Goal: Information Seeking & Learning: Learn about a topic

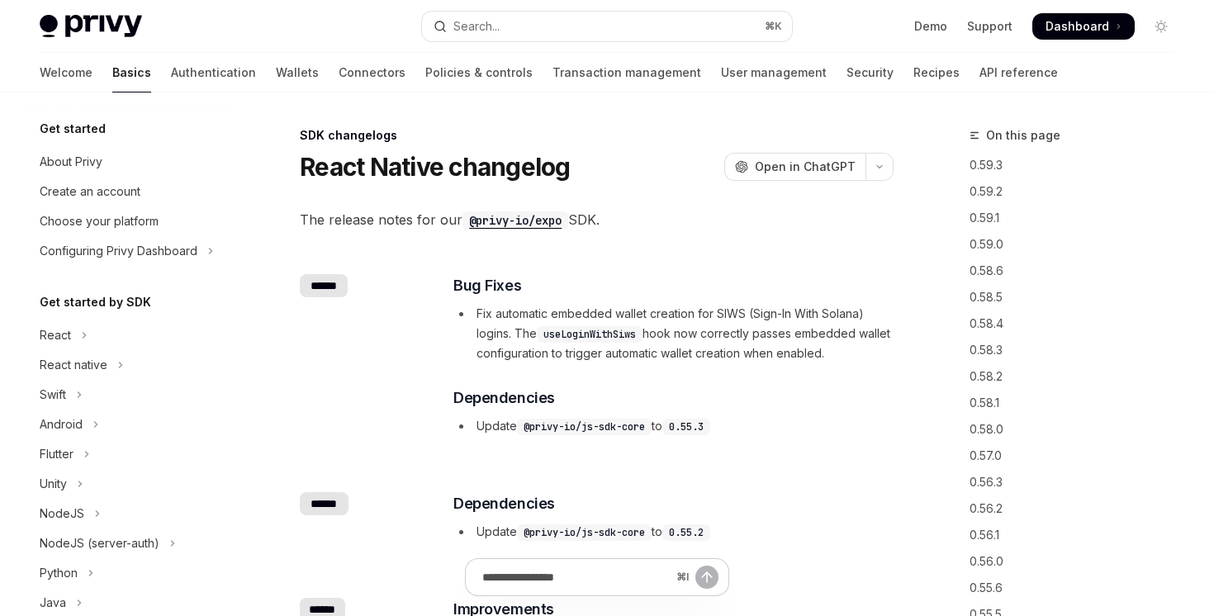
scroll to position [322, 0]
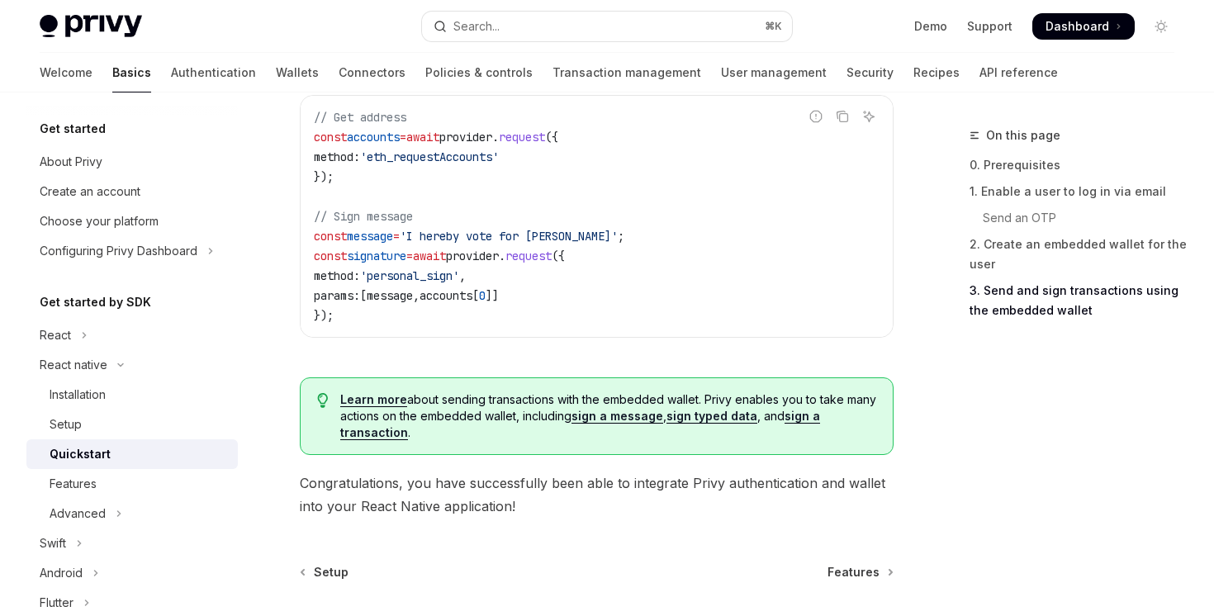
scroll to position [2638, 0]
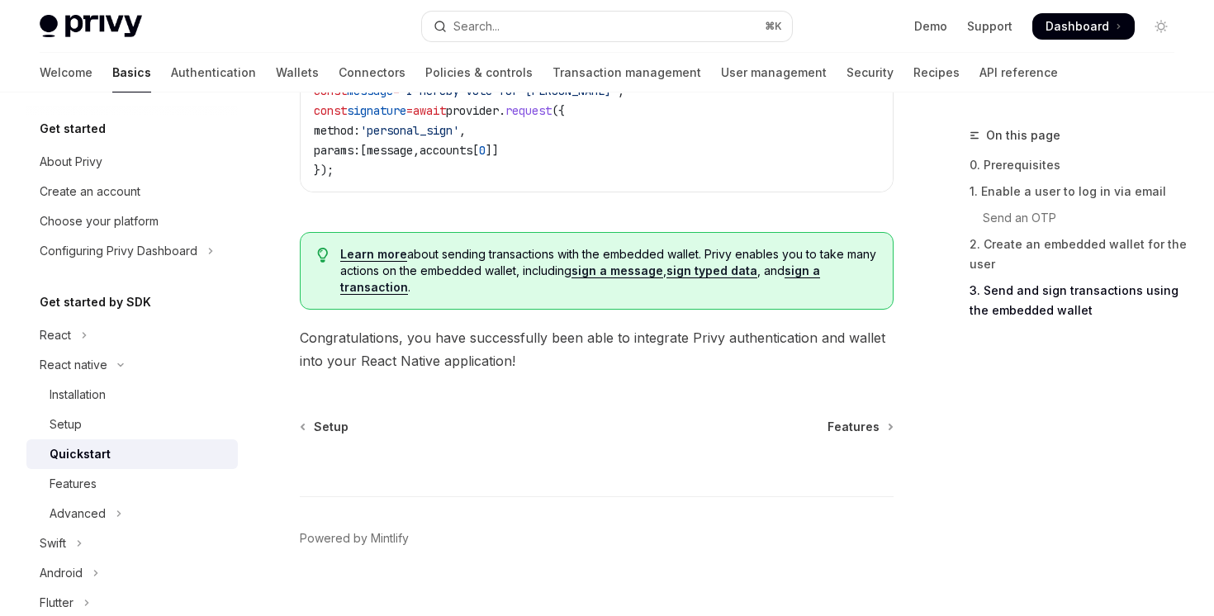
click at [170, 458] on div "Quickstart" at bounding box center [139, 454] width 178 height 20
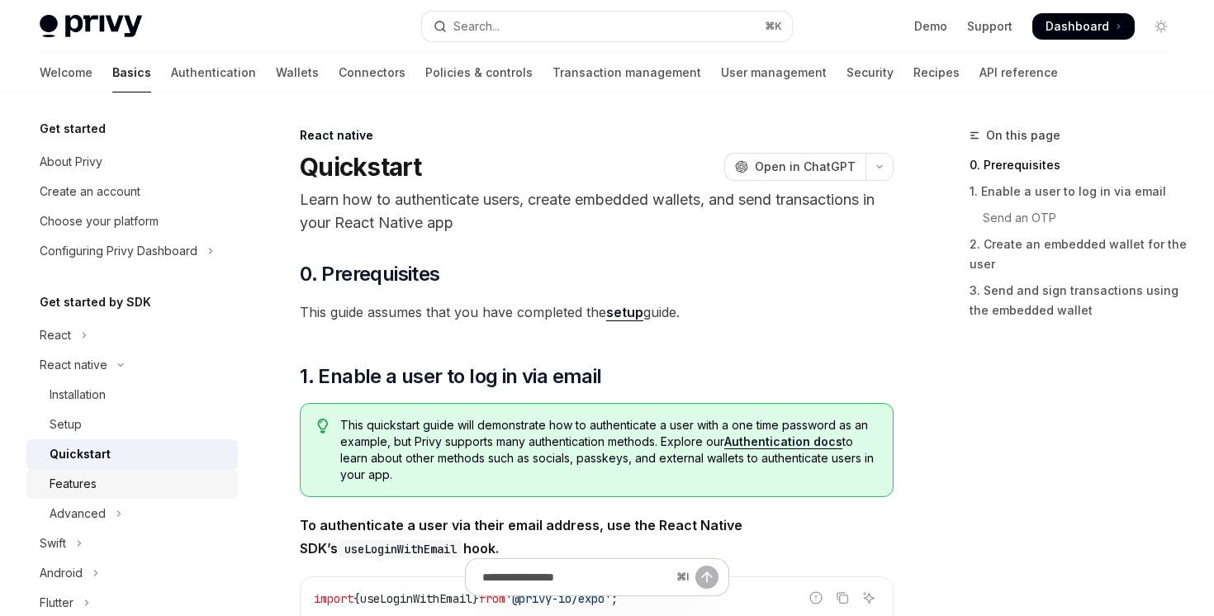
click at [170, 470] on link "Features" at bounding box center [131, 484] width 211 height 30
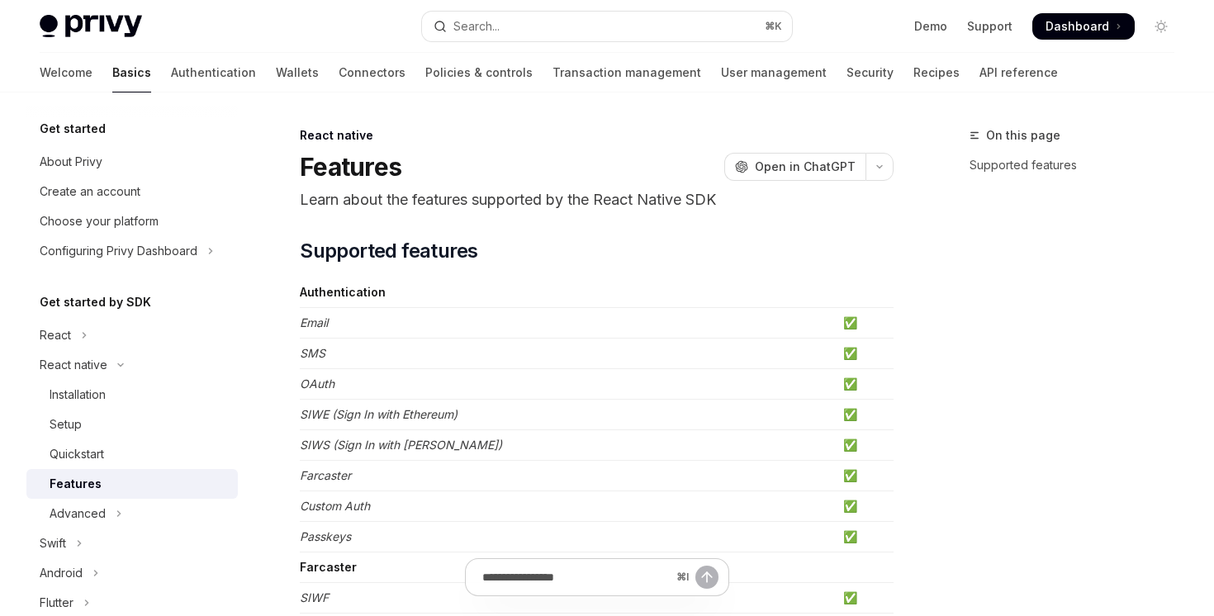
type textarea "*"
click at [527, 45] on div "Privy Docs home page Search... ⌘ K Demo Support Dashboard Dashboard Search..." at bounding box center [607, 26] width 1135 height 53
click at [534, 30] on button "Search... ⌘ K" at bounding box center [606, 27] width 369 height 30
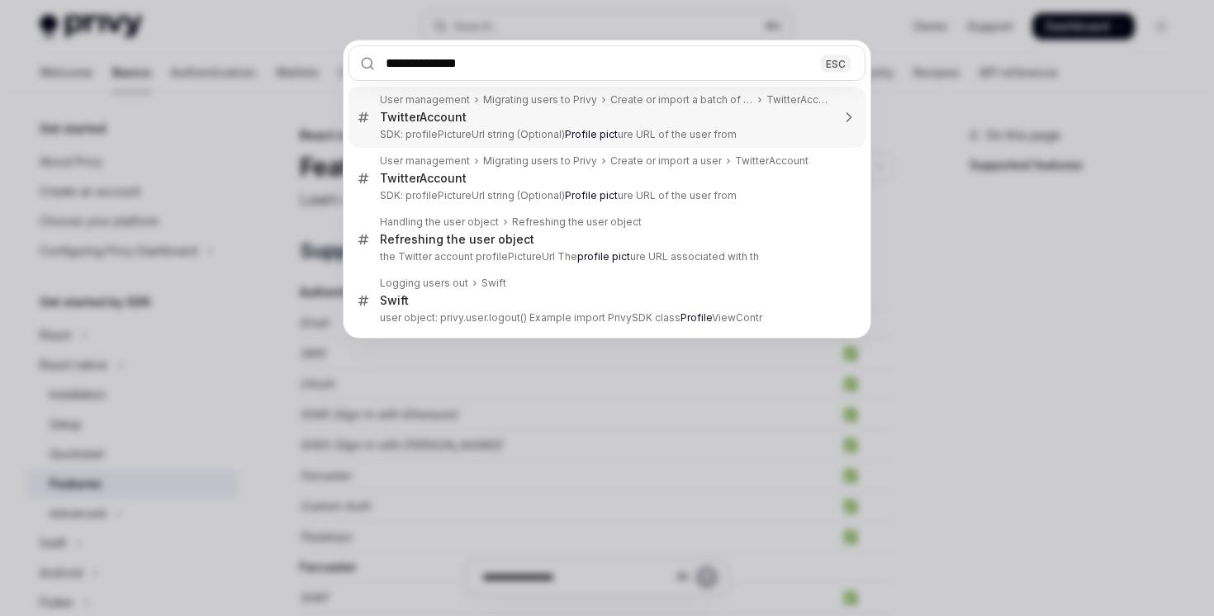
type input "**********"
